Goal: Go to known website: Go to known website

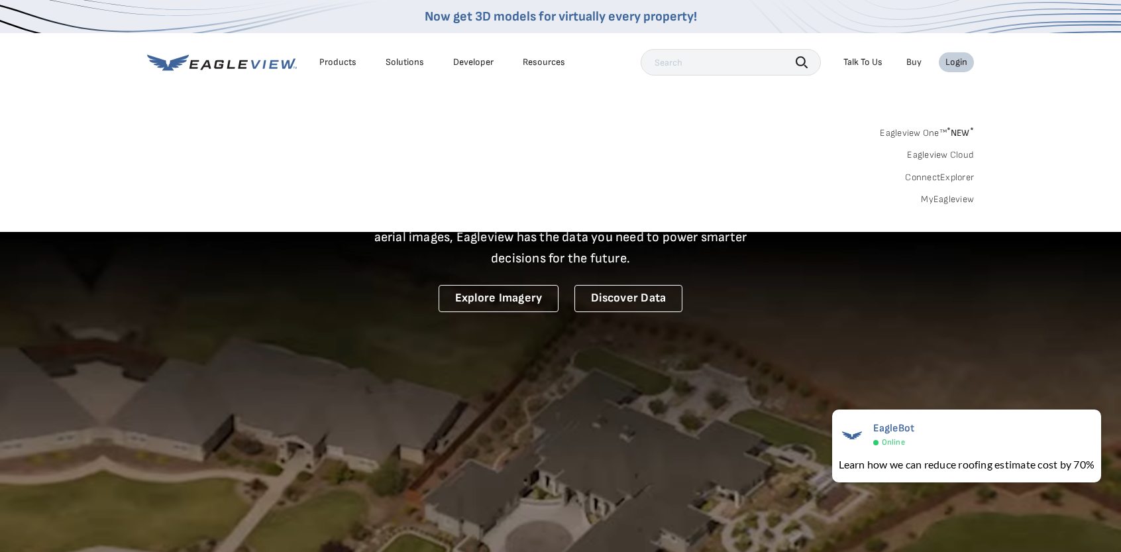
click at [949, 62] on div "Login" at bounding box center [956, 62] width 22 height 12
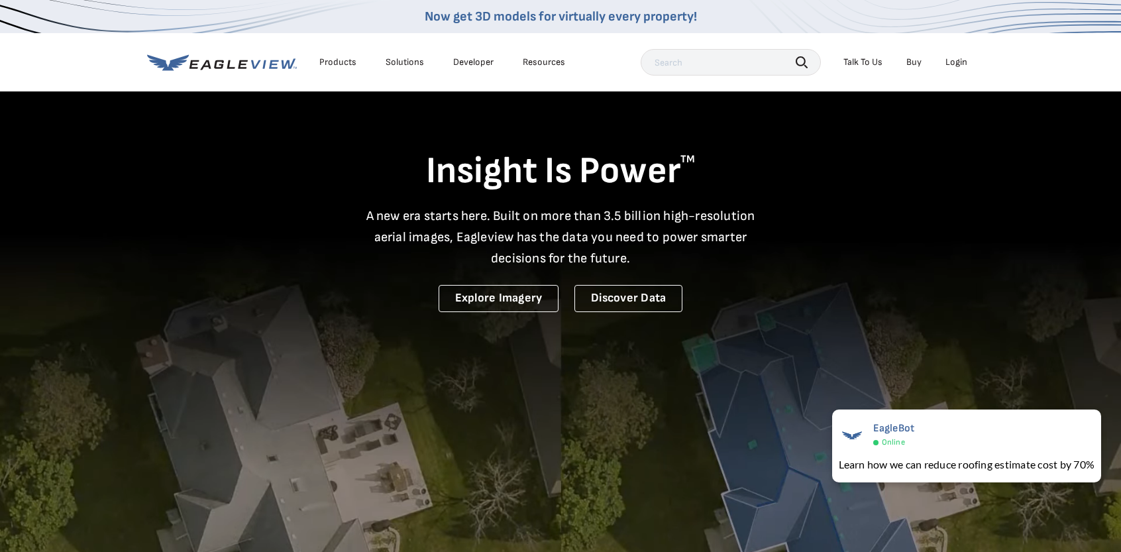
click at [949, 64] on div "Login" at bounding box center [956, 62] width 22 height 12
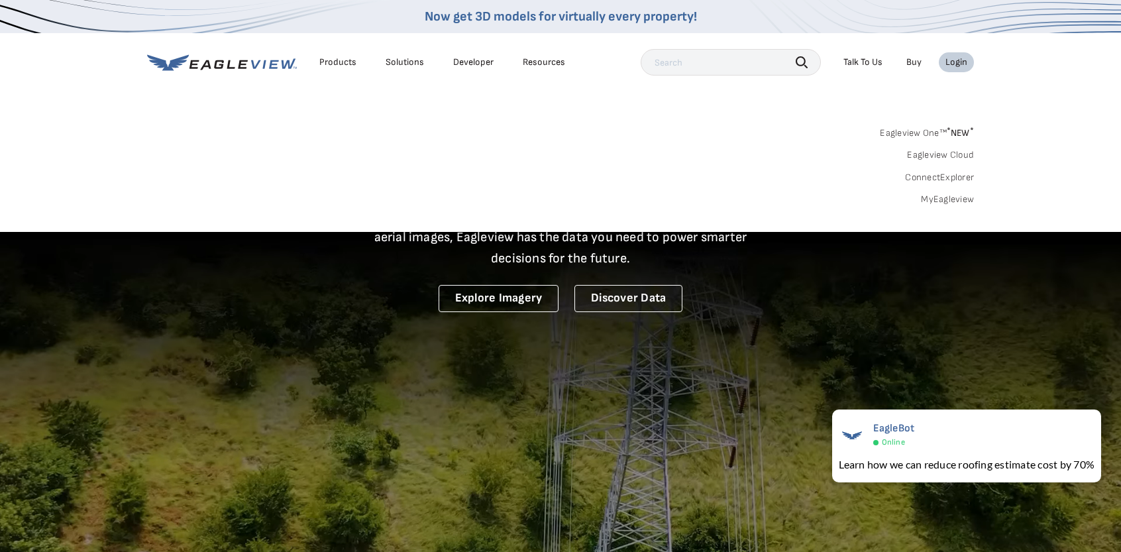
click at [962, 64] on div "Login" at bounding box center [956, 62] width 22 height 12
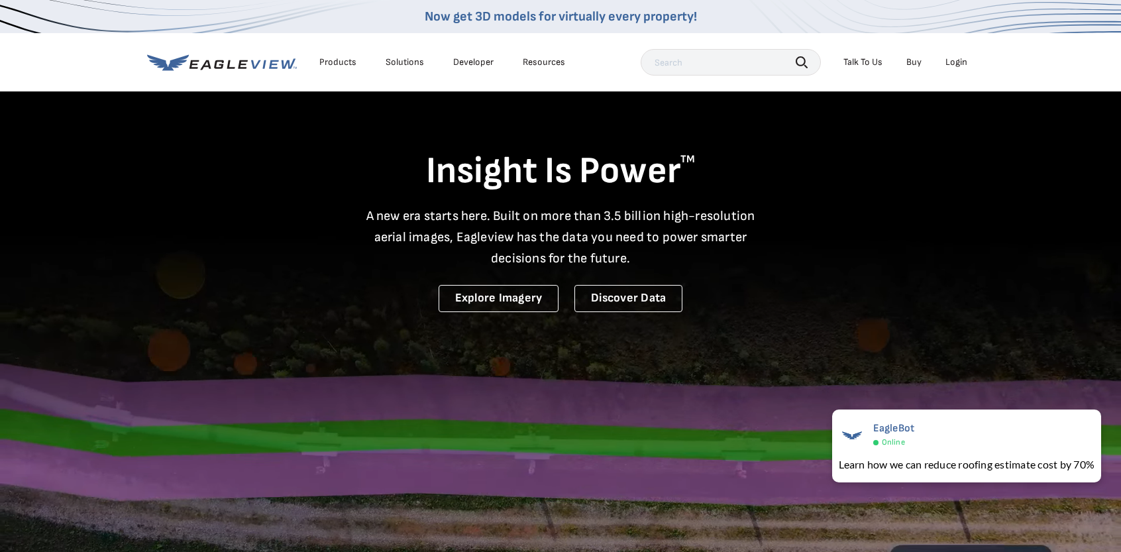
click at [962, 64] on div "Login" at bounding box center [956, 62] width 22 height 12
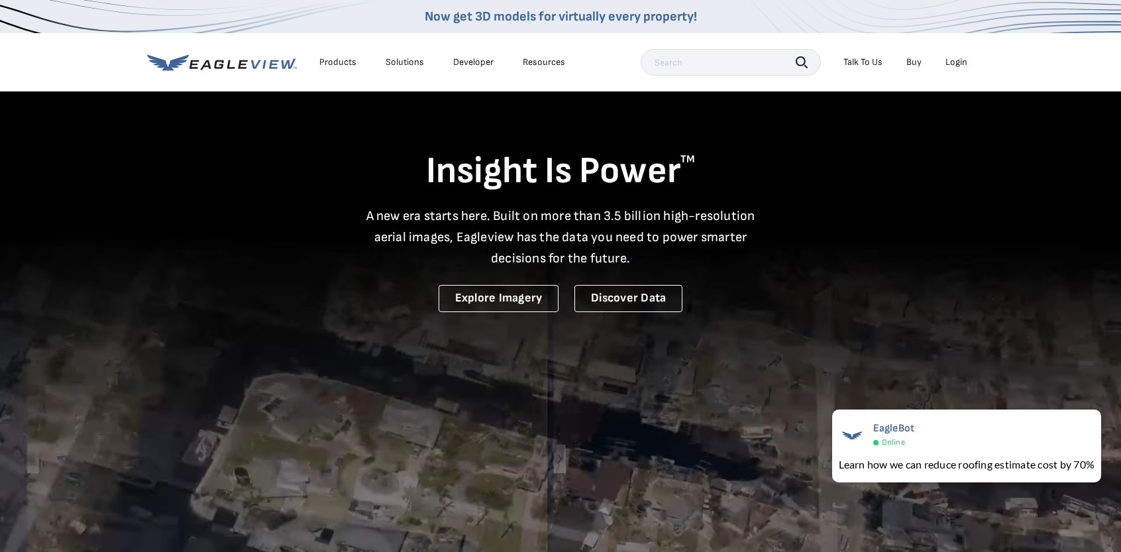
click at [962, 58] on div "Login" at bounding box center [956, 62] width 22 height 12
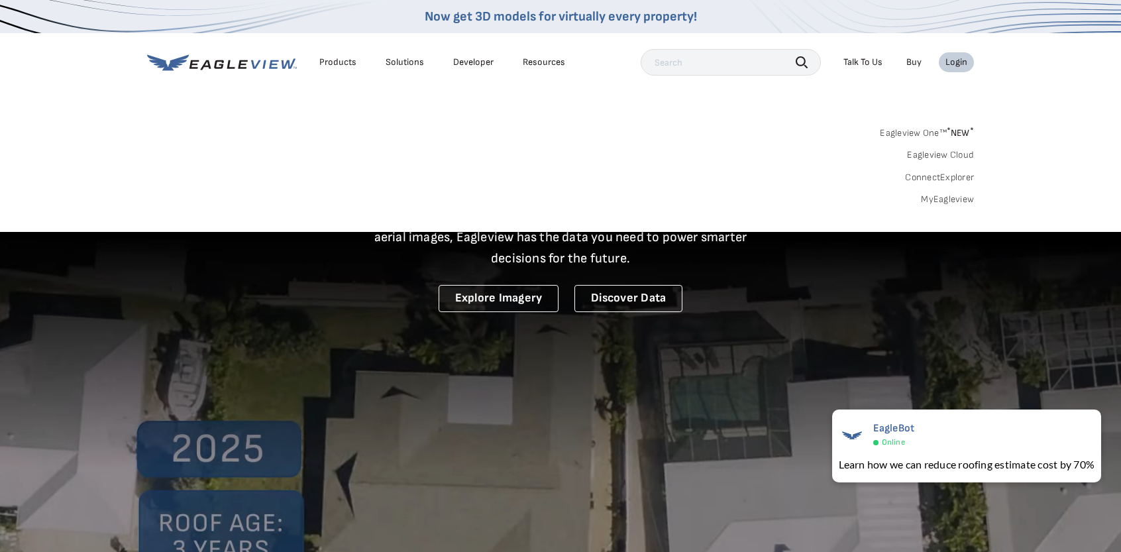
click at [937, 197] on link "MyEagleview" at bounding box center [947, 199] width 53 height 12
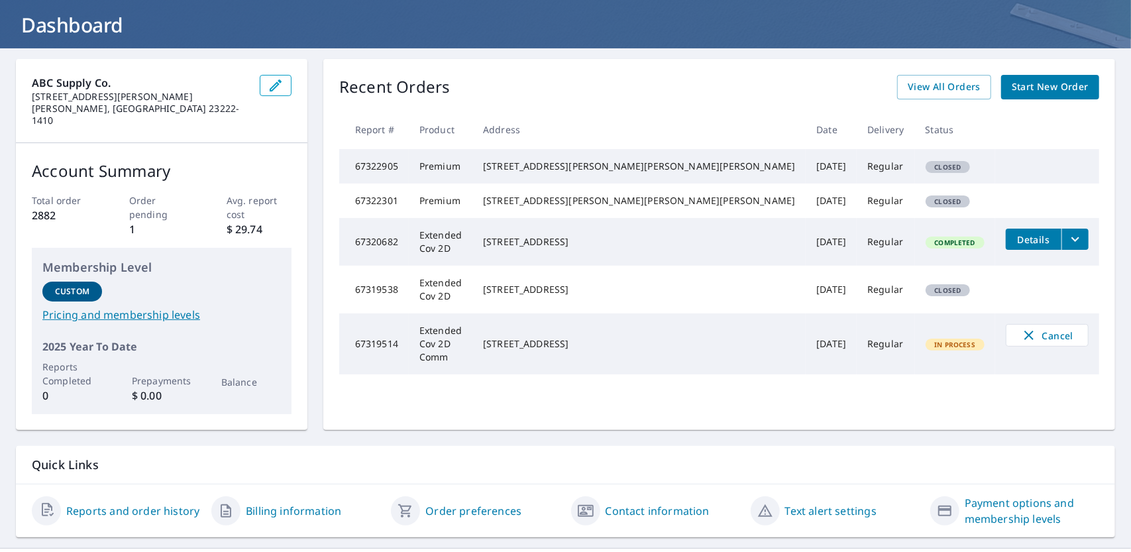
scroll to position [77, 0]
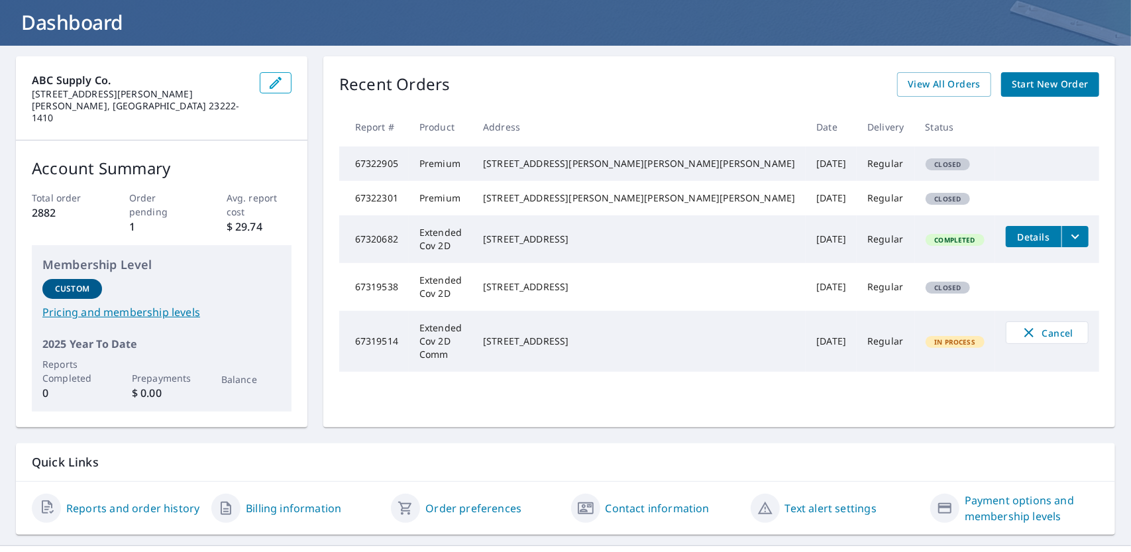
click at [472, 181] on td "Premium" at bounding box center [441, 163] width 64 height 34
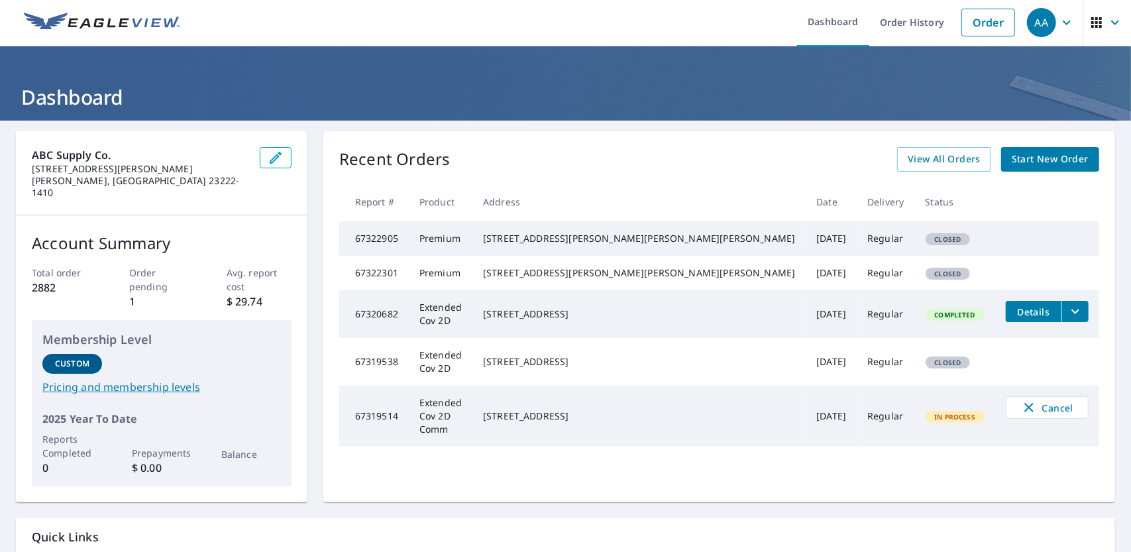
scroll to position [0, 0]
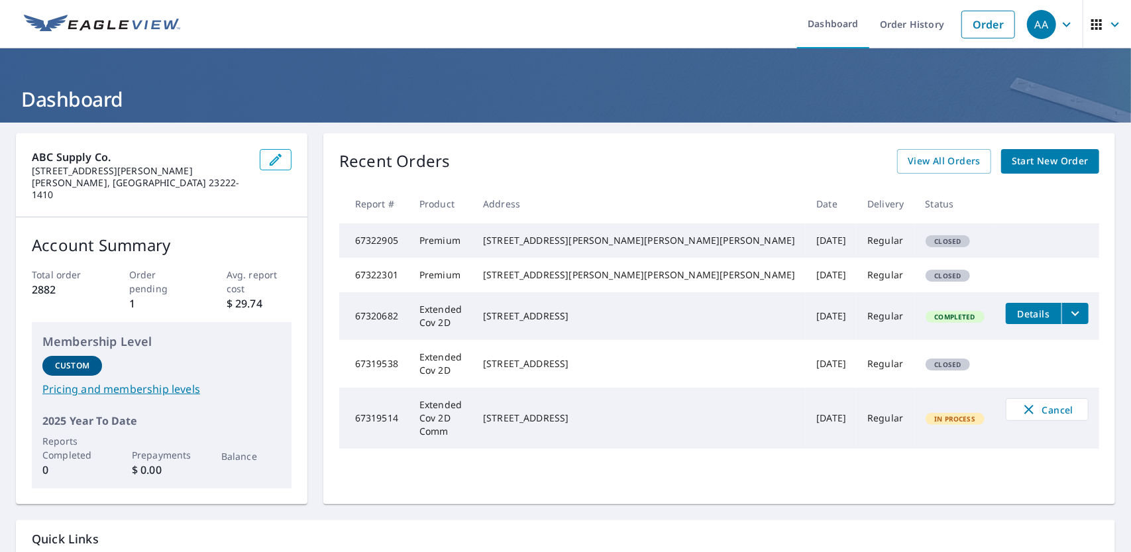
click at [927, 243] on span "Closed" at bounding box center [948, 240] width 42 height 9
click at [1064, 25] on icon "button" at bounding box center [1067, 25] width 16 height 16
